Goal: Check status: Check status

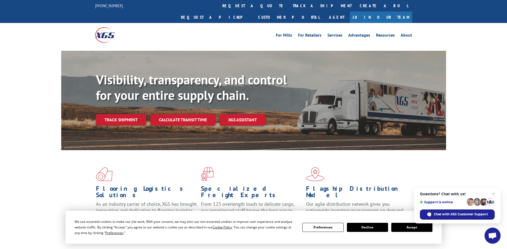
click at [416, 226] on button "Accept" at bounding box center [411, 227] width 41 height 9
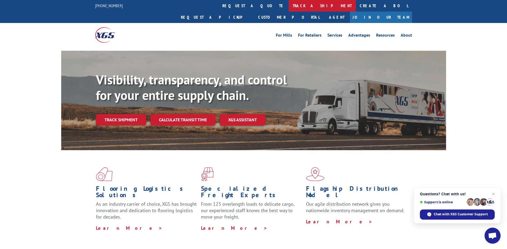
click at [288, 8] on link "track a shipment" at bounding box center [321, 5] width 67 height 11
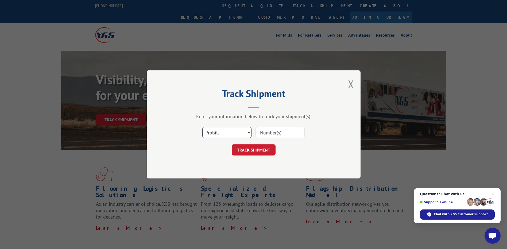
click at [227, 131] on select "Select category... Probill BOL PO" at bounding box center [226, 132] width 49 height 11
select select "bol"
click at [202, 127] on select "Select category... Probill BOL PO" at bounding box center [226, 132] width 49 height 11
click at [243, 154] on button "TRACK SHIPMENT" at bounding box center [253, 149] width 44 height 11
type input "50864282"
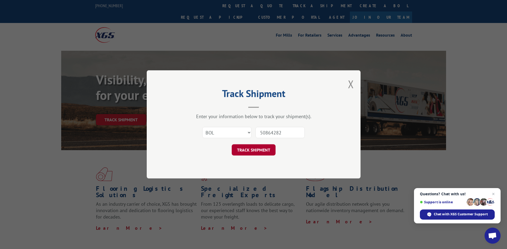
click at [247, 150] on button "TRACK SHIPMENT" at bounding box center [253, 149] width 44 height 11
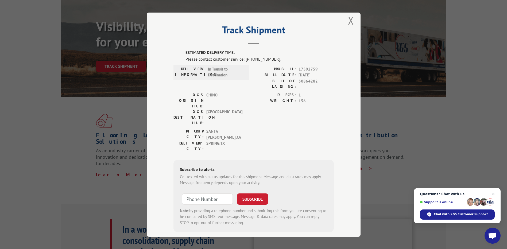
scroll to position [107, 0]
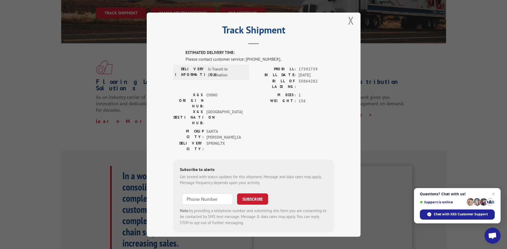
click at [245, 51] on label "ESTIMATED DELIVERY TIME:" at bounding box center [259, 53] width 148 height 6
